Goal: Task Accomplishment & Management: Complete application form

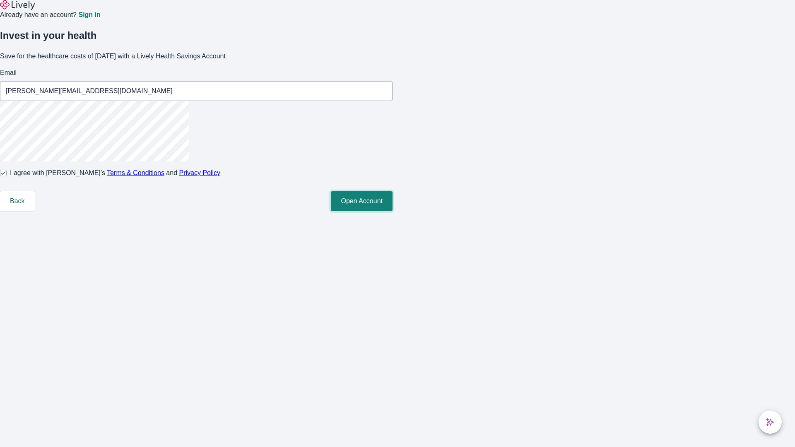
click at [392, 211] on button "Open Account" at bounding box center [362, 201] width 62 height 20
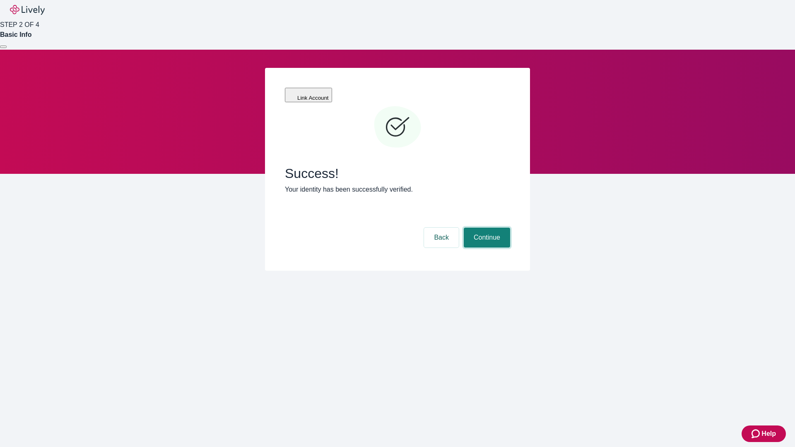
click at [486, 228] on button "Continue" at bounding box center [487, 238] width 46 height 20
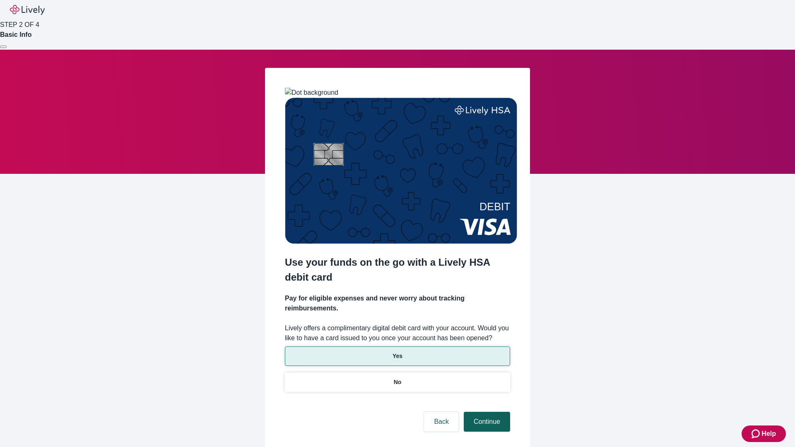
click at [397, 378] on p "No" at bounding box center [398, 382] width 8 height 9
click at [486, 412] on button "Continue" at bounding box center [487, 422] width 46 height 20
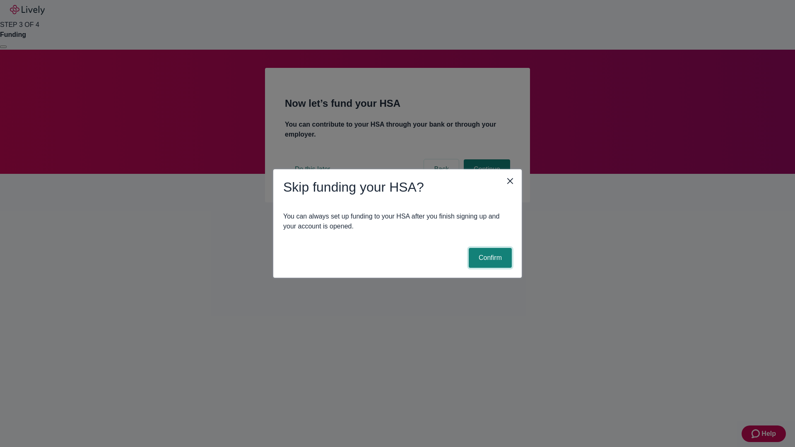
click at [489, 258] on button "Confirm" at bounding box center [490, 258] width 43 height 20
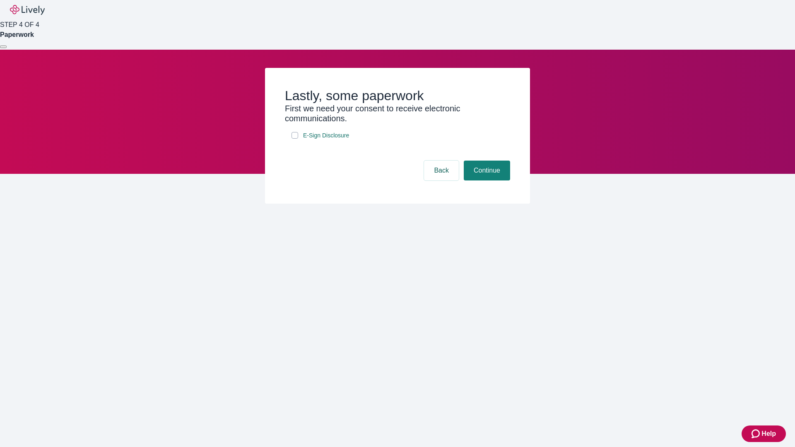
click at [295, 139] on input "E-Sign Disclosure" at bounding box center [294, 135] width 7 height 7
checkbox input "true"
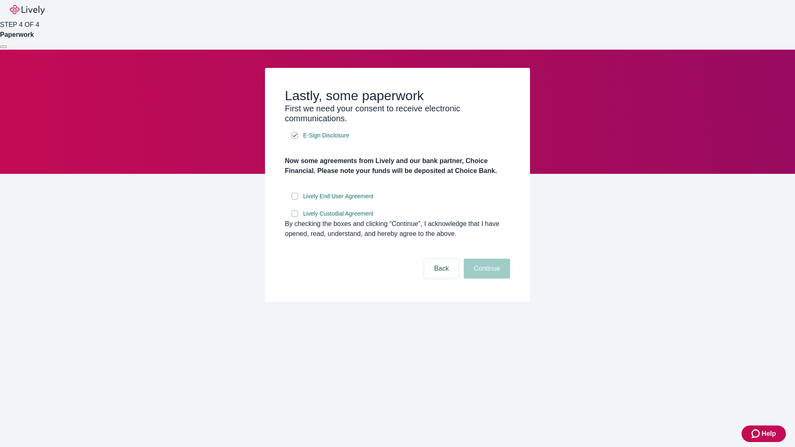
click at [295, 200] on input "Lively End User Agreement" at bounding box center [294, 196] width 7 height 7
checkbox input "true"
click at [295, 217] on input "Lively Custodial Agreement" at bounding box center [294, 213] width 7 height 7
checkbox input "true"
click at [486, 279] on button "Continue" at bounding box center [487, 269] width 46 height 20
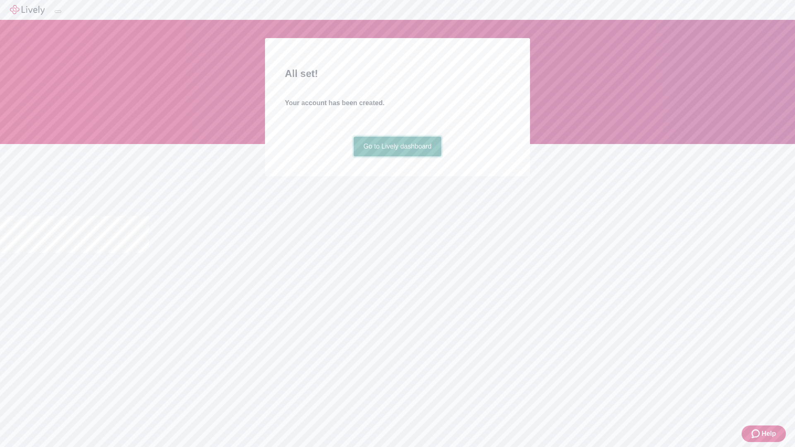
click at [397, 156] on link "Go to Lively dashboard" at bounding box center [398, 147] width 88 height 20
